Goal: Task Accomplishment & Management: Manage account settings

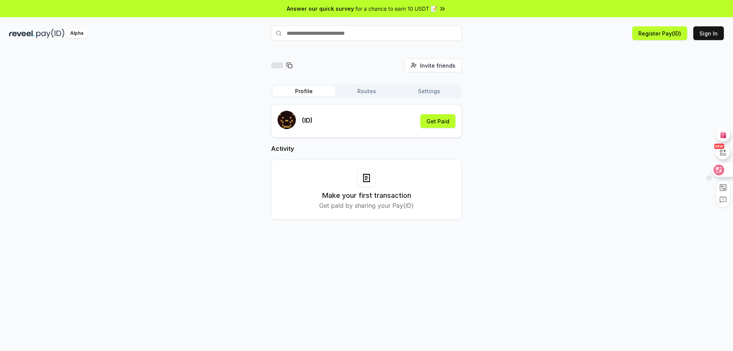
click at [720, 172] on icon at bounding box center [719, 170] width 6 height 6
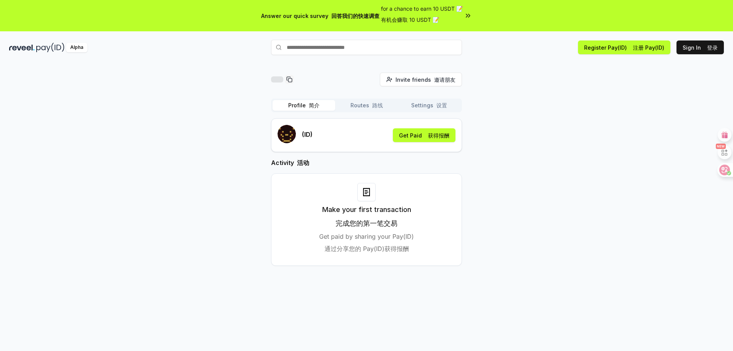
click at [428, 106] on button "Settings 设置" at bounding box center [429, 105] width 63 height 11
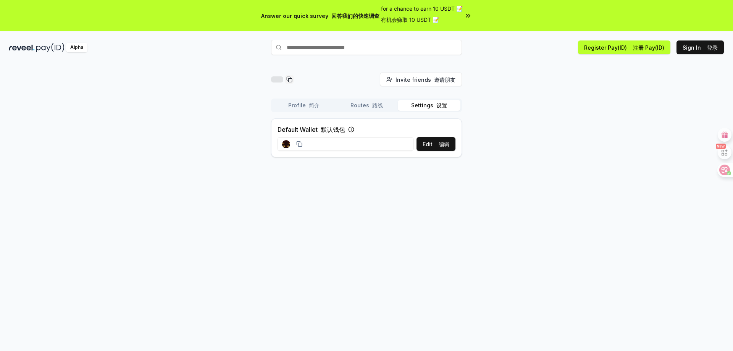
click at [355, 144] on input at bounding box center [345, 144] width 136 height 14
click at [312, 144] on input at bounding box center [345, 144] width 136 height 14
click at [298, 144] on rect at bounding box center [299, 144] width 3 height 3
click at [297, 144] on icon at bounding box center [299, 144] width 6 height 6
drag, startPoint x: 248, startPoint y: 153, endPoint x: 300, endPoint y: 148, distance: 52.1
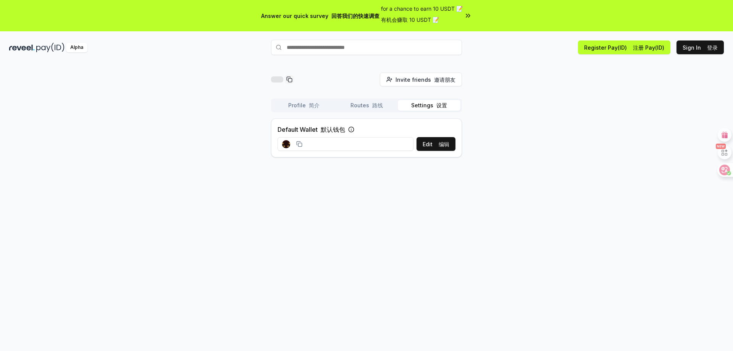
click at [249, 153] on div "Invite friends 邀请朋友 Invite Profile 简介 Routes 路线 Settings 设置 Default Wallet 默认钱包…" at bounding box center [366, 118] width 714 height 91
click at [325, 142] on input at bounding box center [345, 144] width 136 height 14
click at [433, 143] on button "Edit 编辑" at bounding box center [435, 144] width 39 height 14
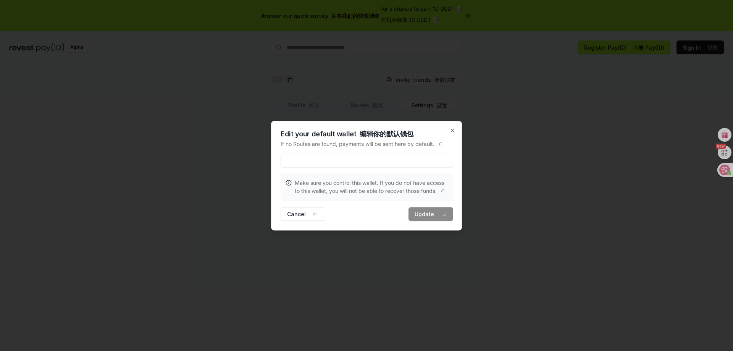
click at [327, 159] on input at bounding box center [366, 160] width 172 height 14
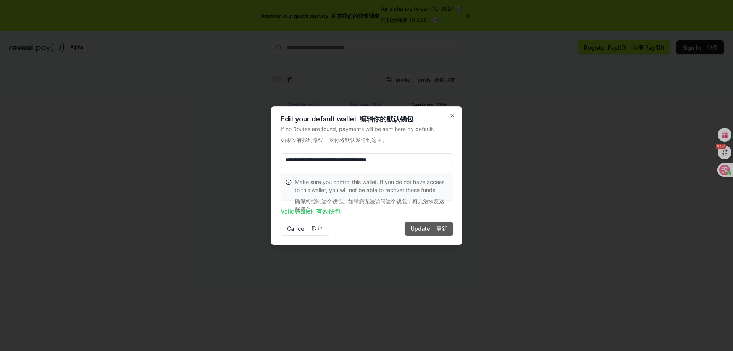
type input "**********"
click at [428, 230] on button "Update 更新" at bounding box center [429, 229] width 48 height 14
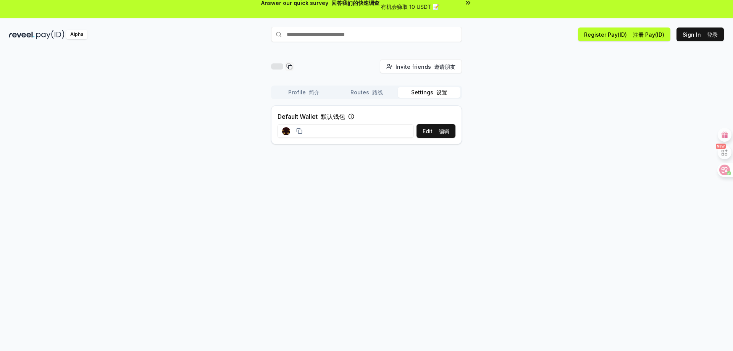
scroll to position [36, 0]
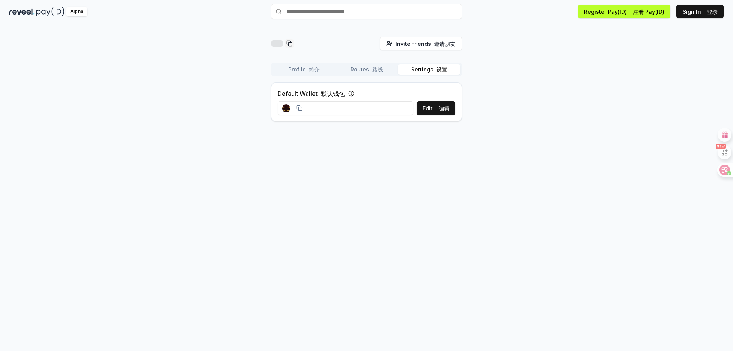
click at [353, 93] on icon at bounding box center [351, 93] width 6 height 6
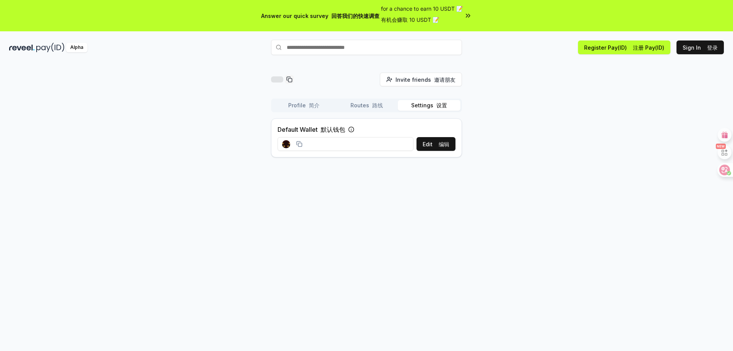
click at [431, 106] on button "Settings 设置" at bounding box center [429, 105] width 63 height 11
click at [379, 105] on font "路线" at bounding box center [377, 105] width 11 height 6
click at [433, 104] on font "button" at bounding box center [434, 105] width 3 height 6
click at [440, 144] on font "编辑" at bounding box center [443, 144] width 11 height 6
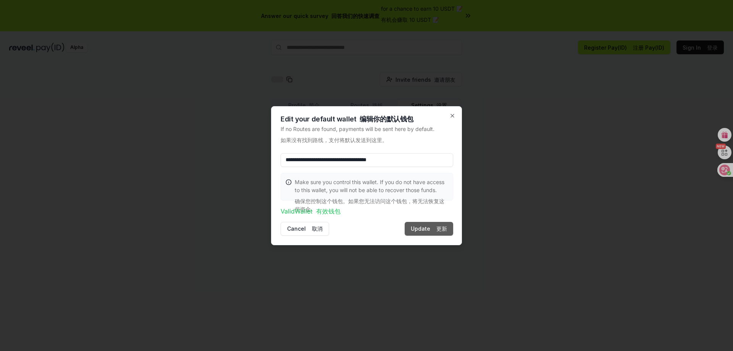
type input "**********"
click at [445, 230] on font "更新" at bounding box center [441, 228] width 11 height 6
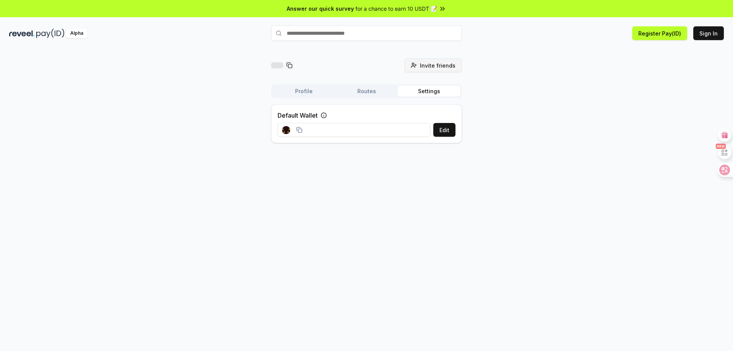
click at [438, 64] on span "Invite friends" at bounding box center [437, 65] width 35 height 8
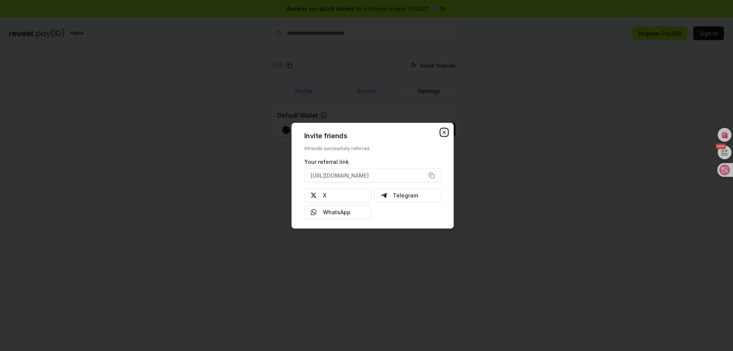
click at [446, 132] on icon "button" at bounding box center [444, 132] width 6 height 6
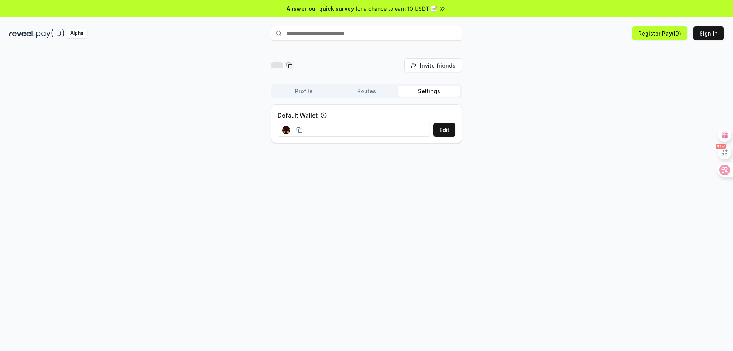
click at [319, 31] on input "text" at bounding box center [366, 33] width 191 height 15
paste input "**********"
click at [720, 172] on icon at bounding box center [719, 170] width 8 height 8
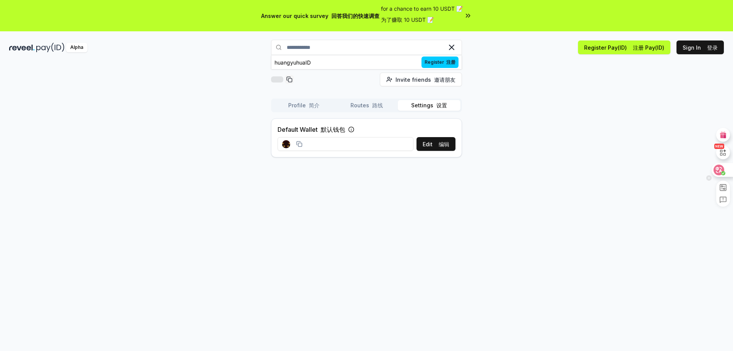
click at [720, 169] on icon at bounding box center [719, 170] width 6 height 6
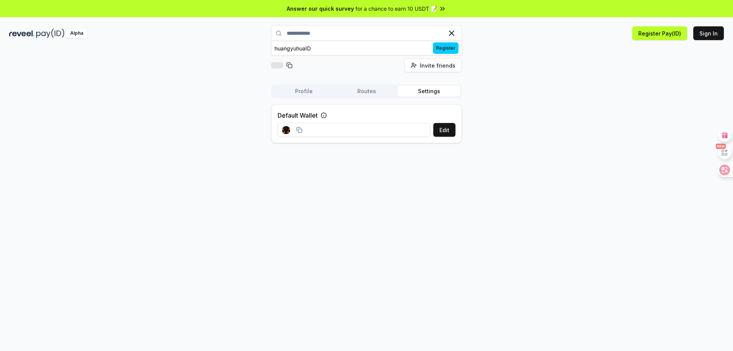
type input "**********"
click at [290, 68] on rect at bounding box center [289, 65] width 3 height 3
click at [448, 130] on button "Edit" at bounding box center [444, 130] width 22 height 14
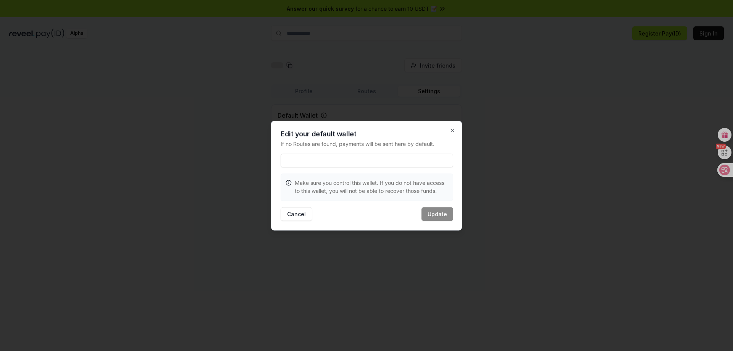
click at [274, 172] on div "Edit your default wallet If no Routes are found, payments will be sent here by …" at bounding box center [366, 176] width 191 height 110
click at [330, 157] on input at bounding box center [366, 160] width 172 height 14
paste input "**********"
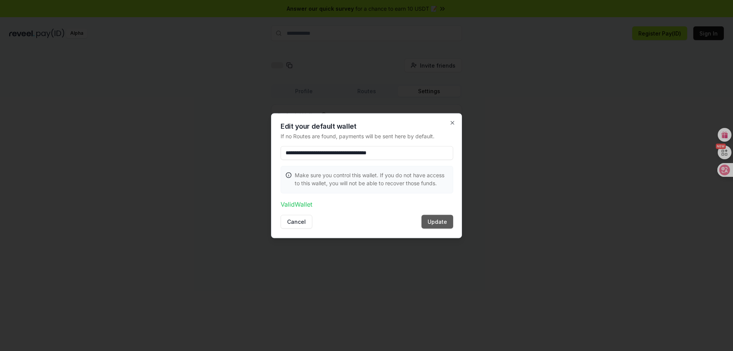
type input "**********"
click at [434, 222] on button "Update" at bounding box center [437, 221] width 32 height 14
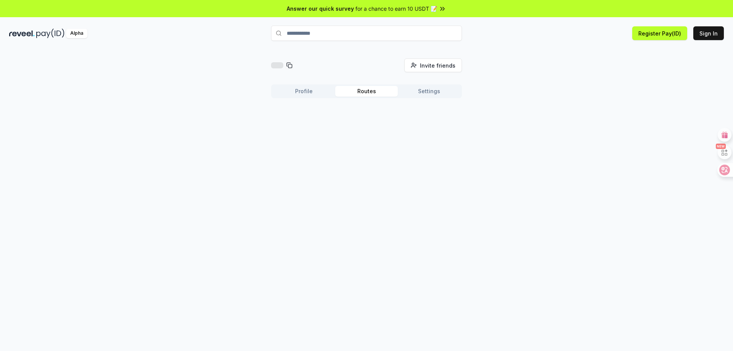
click at [366, 93] on button "Routes" at bounding box center [366, 91] width 63 height 11
click at [301, 93] on button "Profile" at bounding box center [303, 91] width 63 height 11
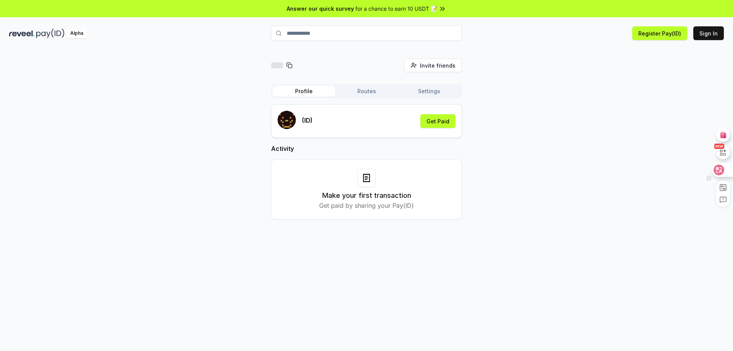
click at [719, 169] on icon at bounding box center [719, 170] width 8 height 8
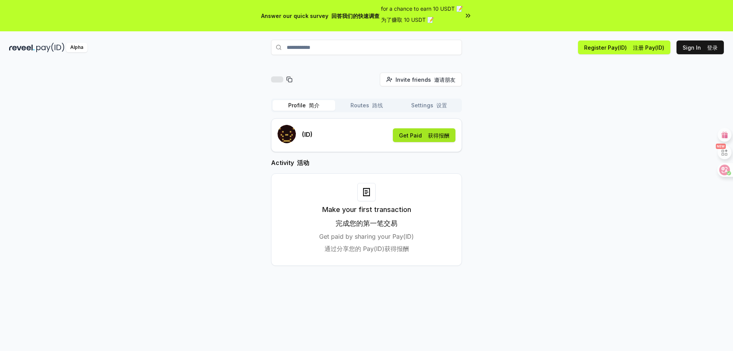
click at [422, 135] on button "Get Paid 获得报酬" at bounding box center [424, 135] width 63 height 14
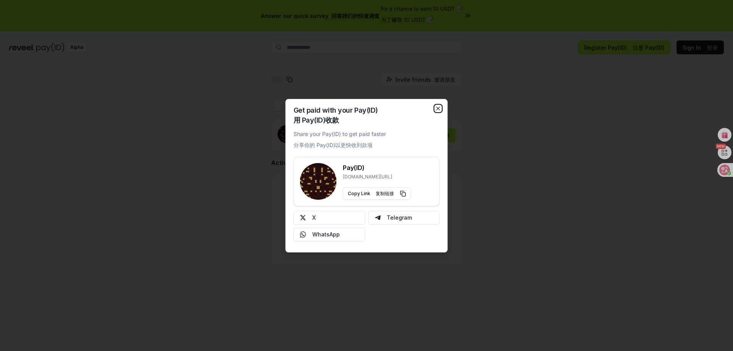
click at [438, 108] on icon "button" at bounding box center [438, 108] width 3 height 3
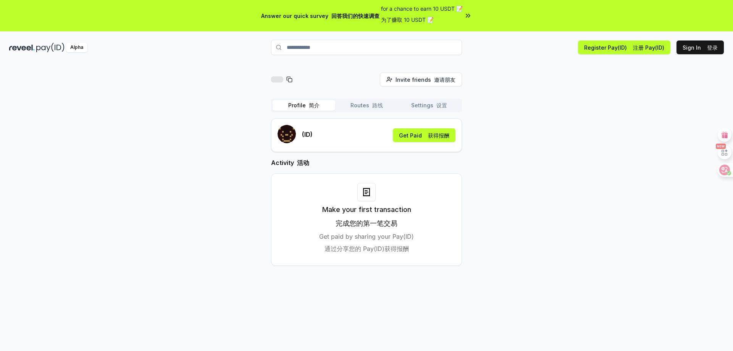
click at [331, 134] on div "(ID) Get Paid 获得报酬" at bounding box center [366, 135] width 178 height 21
click at [303, 137] on p "(ID)" at bounding box center [307, 134] width 11 height 9
click at [284, 134] on rect "submit" at bounding box center [285, 135] width 2 height 2
click at [361, 103] on button "Routes 路线" at bounding box center [366, 105] width 63 height 11
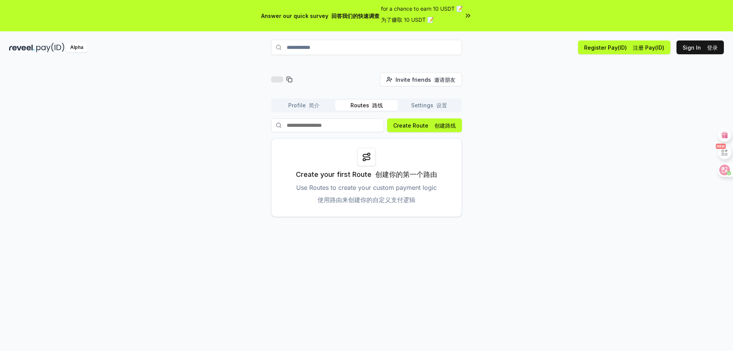
click at [434, 107] on font "button" at bounding box center [434, 105] width 3 height 6
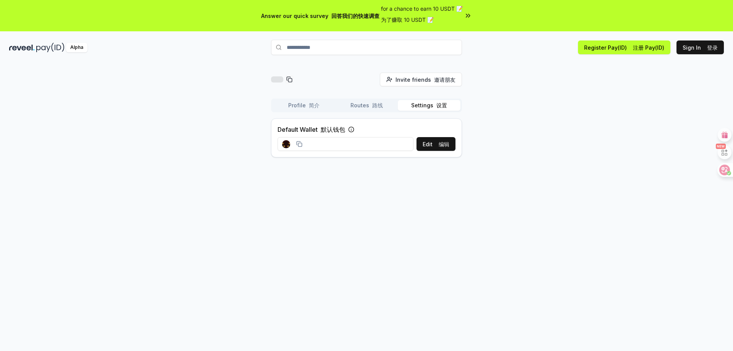
click at [298, 144] on rect at bounding box center [299, 144] width 3 height 3
click at [444, 143] on font "编辑" at bounding box center [443, 144] width 11 height 6
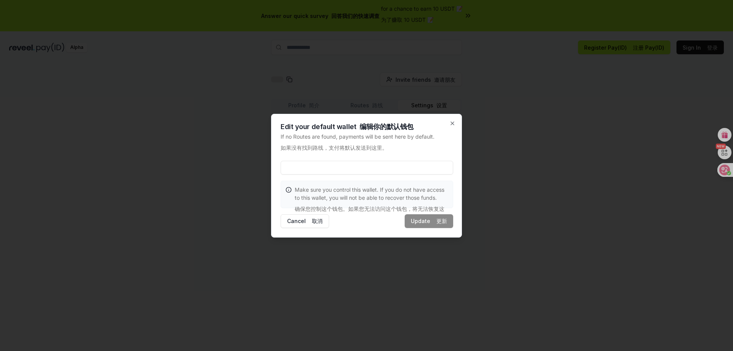
click at [331, 168] on input at bounding box center [366, 168] width 172 height 14
click at [340, 164] on input at bounding box center [366, 168] width 172 height 14
click at [451, 124] on icon "button" at bounding box center [452, 123] width 6 height 6
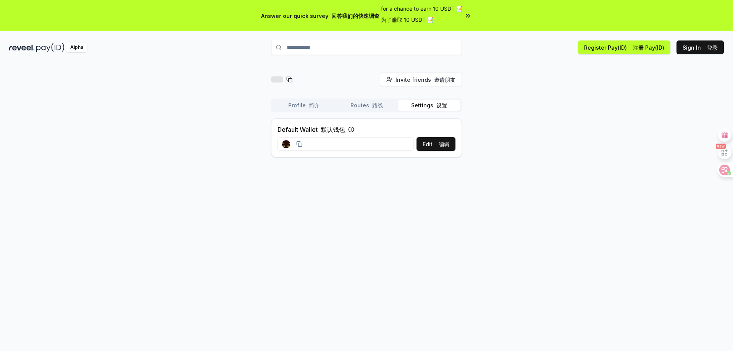
drag, startPoint x: 180, startPoint y: 122, endPoint x: 190, endPoint y: 122, distance: 9.5
click at [180, 122] on div "Invite friends 邀请朋友 Invite Profile 简介 Routes 路线 Settings 设置 Default Wallet 默认钱包…" at bounding box center [366, 118] width 714 height 91
click at [426, 142] on button "Edit 编辑" at bounding box center [435, 144] width 39 height 14
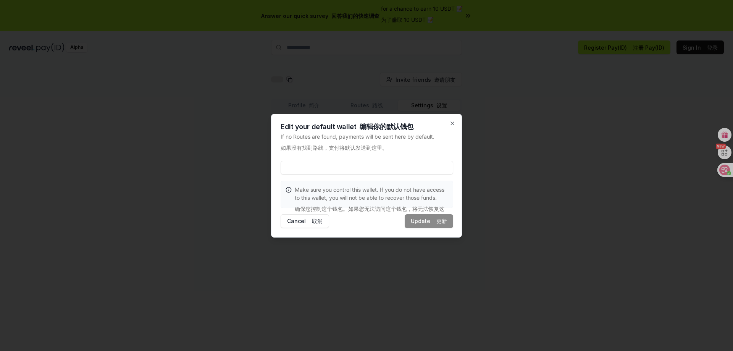
click at [319, 165] on input at bounding box center [366, 168] width 172 height 14
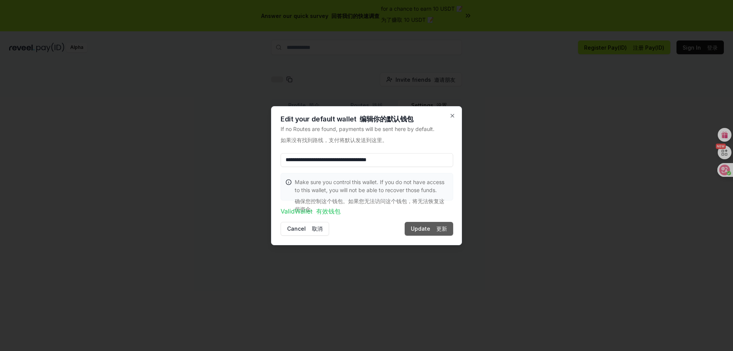
type input "**********"
click at [435, 230] on font at bounding box center [434, 228] width 3 height 6
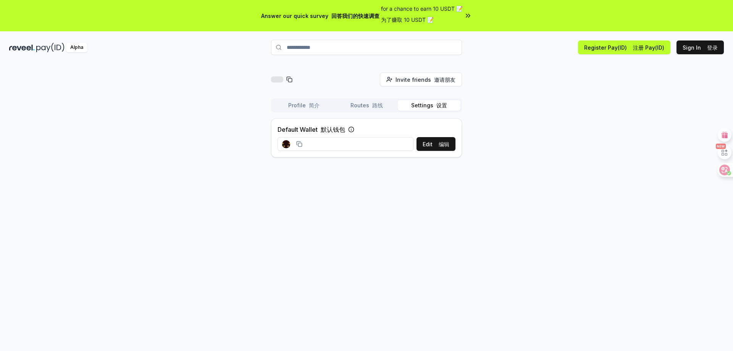
click at [330, 49] on input "**********" at bounding box center [366, 47] width 191 height 15
click at [440, 61] on span "Register 注册" at bounding box center [439, 61] width 37 height 11
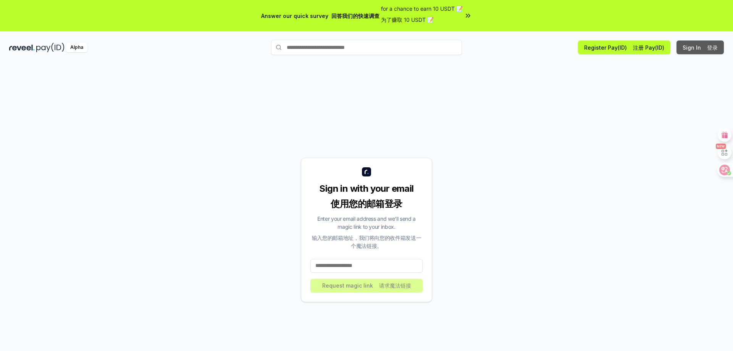
click at [712, 46] on font "登录" at bounding box center [712, 47] width 11 height 6
click at [361, 48] on input "text" at bounding box center [366, 47] width 191 height 15
type input "**********"
click at [344, 62] on button "huangyuhuaID Register 注册" at bounding box center [366, 62] width 191 height 14
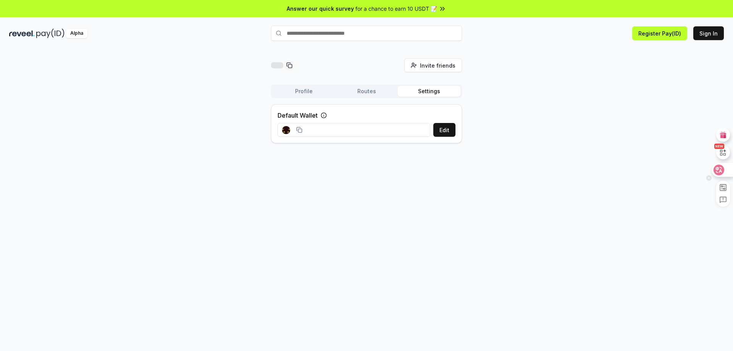
click at [720, 171] on icon at bounding box center [719, 170] width 6 height 6
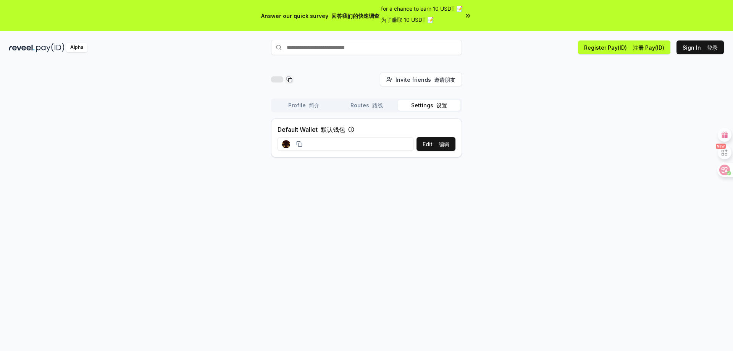
click at [366, 103] on button "Routes 路线" at bounding box center [366, 105] width 63 height 11
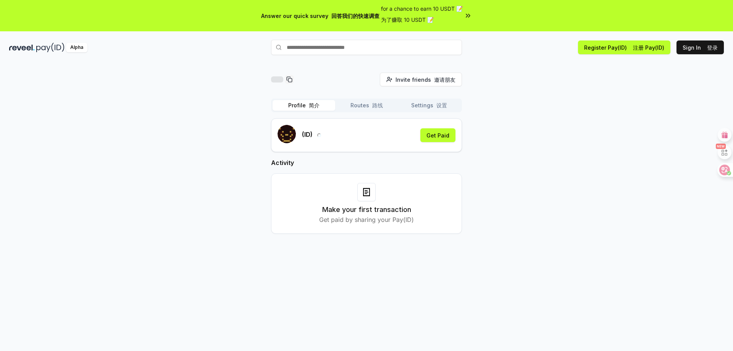
click at [299, 103] on button "Profile 简介" at bounding box center [303, 105] width 63 height 11
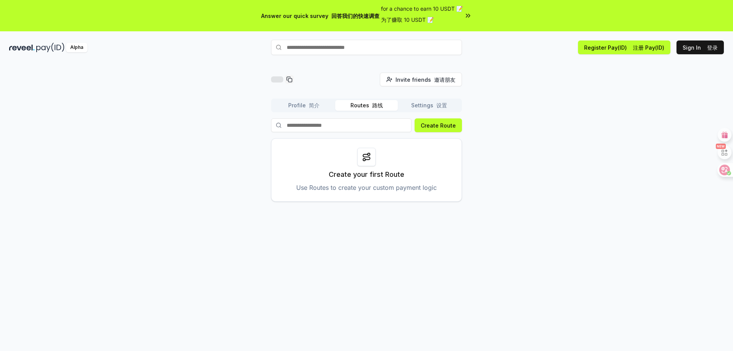
click at [362, 104] on button "Routes 路线" at bounding box center [366, 105] width 63 height 11
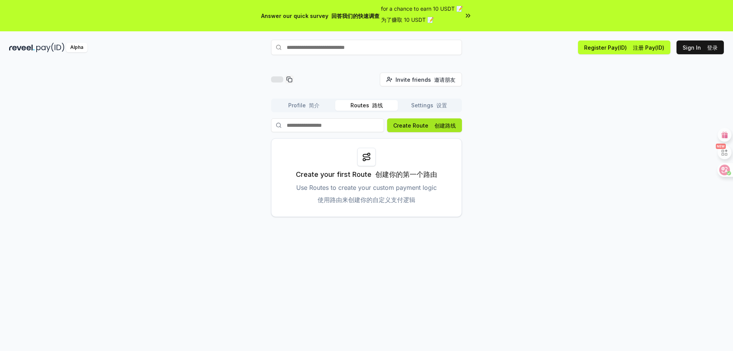
click at [440, 126] on font "创建路线" at bounding box center [444, 125] width 21 height 6
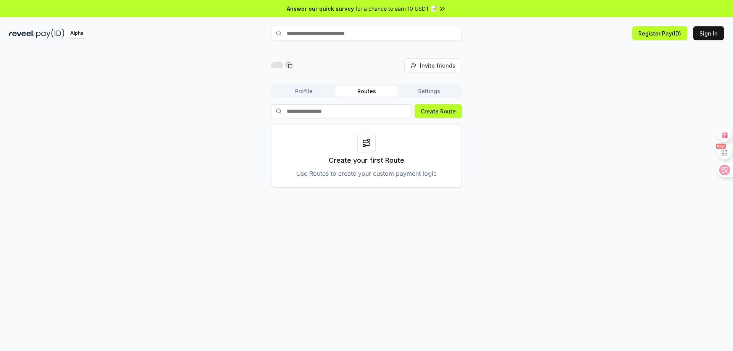
scroll to position [22, 0]
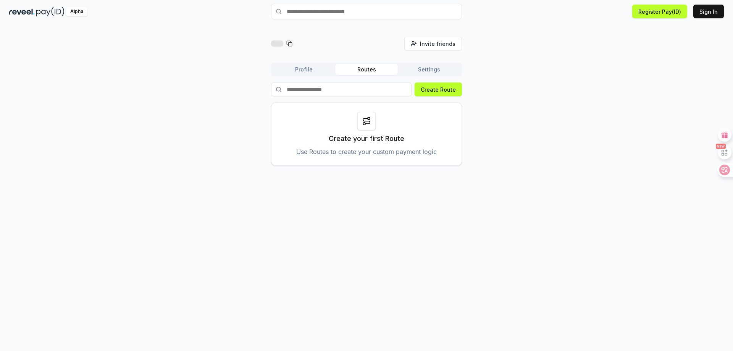
click at [429, 69] on button "Settings" at bounding box center [429, 69] width 63 height 11
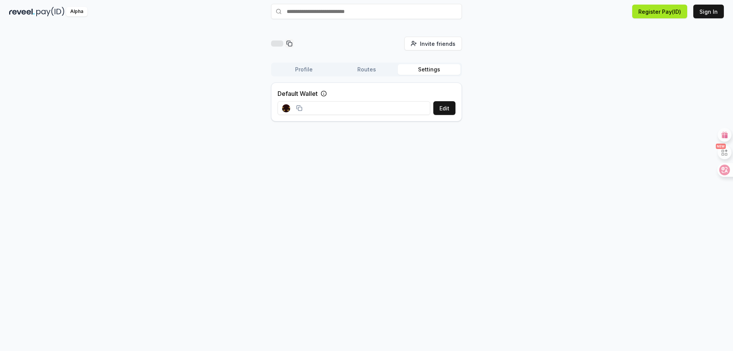
click at [662, 10] on button "Register Pay(ID)" at bounding box center [659, 12] width 55 height 14
click at [324, 11] on input "text" at bounding box center [366, 11] width 191 height 15
type input "**********"
click at [427, 44] on span "Invite friends" at bounding box center [437, 44] width 35 height 8
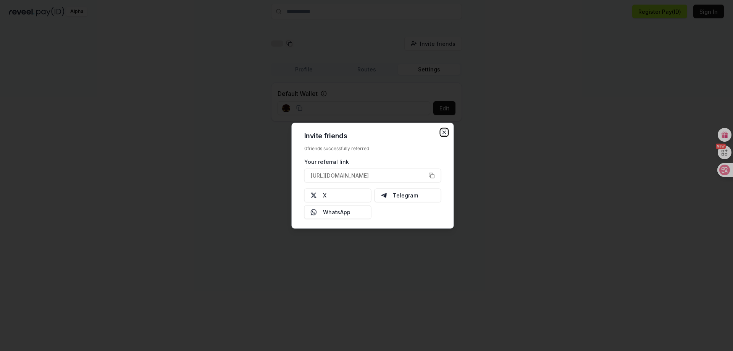
click at [446, 132] on icon "button" at bounding box center [444, 132] width 6 height 6
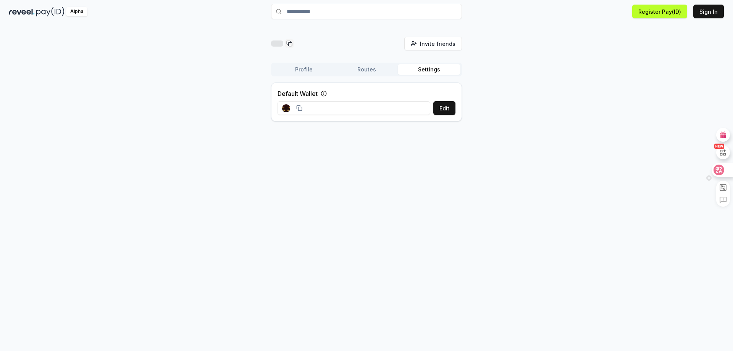
click at [718, 172] on icon at bounding box center [719, 170] width 8 height 8
click at [438, 46] on span "Invite friends" at bounding box center [437, 44] width 35 height 8
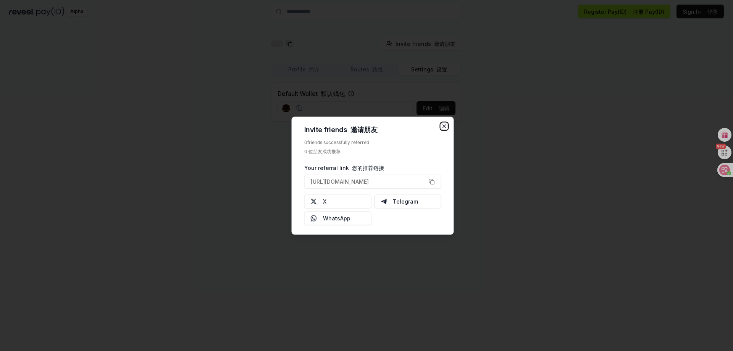
click at [444, 125] on icon "button" at bounding box center [444, 126] width 6 height 6
